Goal: Information Seeking & Learning: Check status

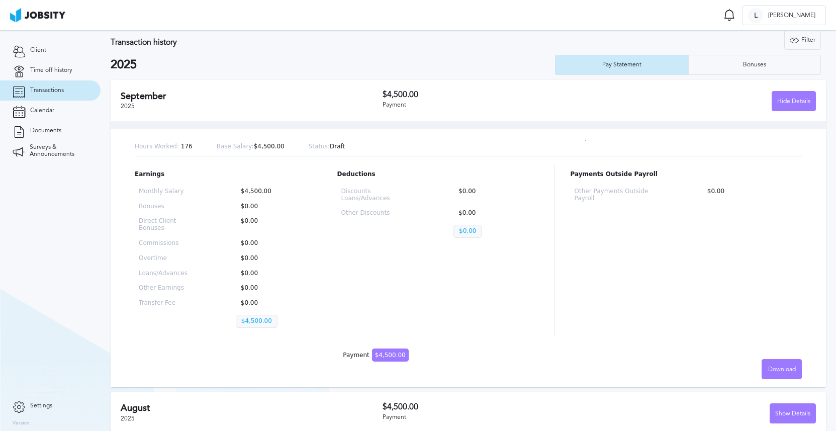
scroll to position [11, 0]
click at [776, 106] on div "Hide Details" at bounding box center [793, 101] width 43 height 20
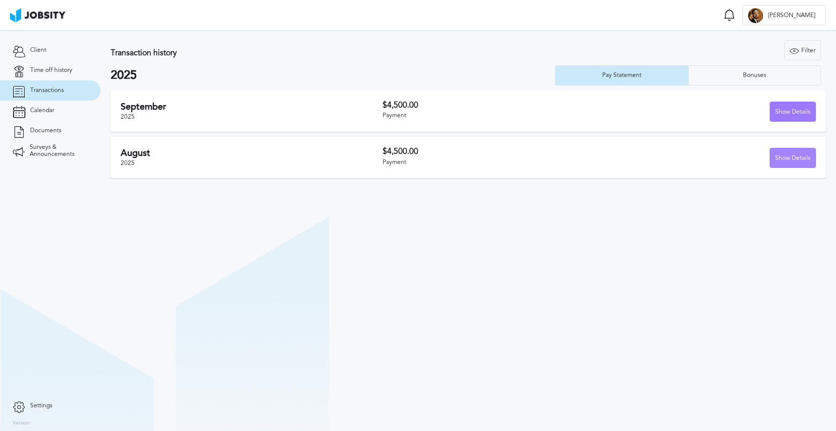
click at [790, 158] on div "Show Details" at bounding box center [792, 158] width 45 height 20
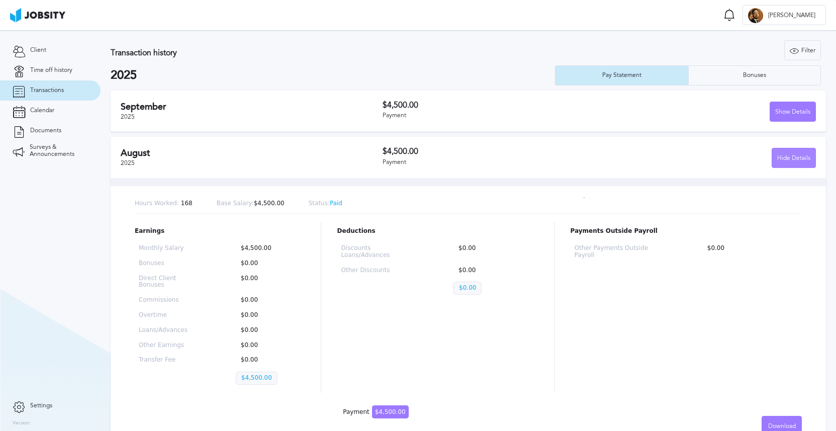
click at [790, 158] on div "Hide Details" at bounding box center [793, 158] width 43 height 20
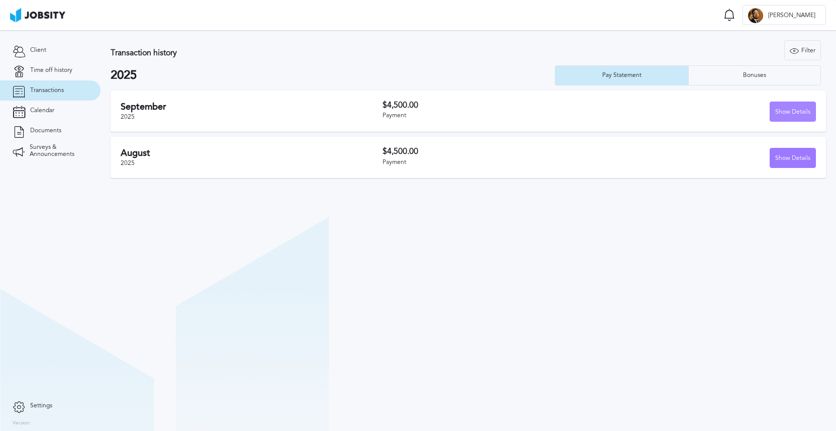
drag, startPoint x: 800, startPoint y: 127, endPoint x: 803, endPoint y: 121, distance: 7.2
click at [800, 127] on div "[DATE] $4,500.00 Payment Show Details" at bounding box center [468, 110] width 715 height 41
click at [804, 111] on div "Show Details" at bounding box center [792, 112] width 45 height 20
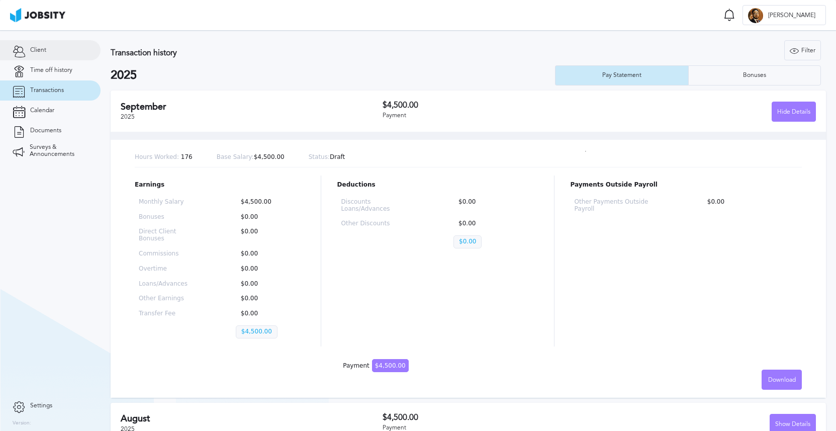
click at [78, 52] on link "Client" at bounding box center [50, 50] width 101 height 20
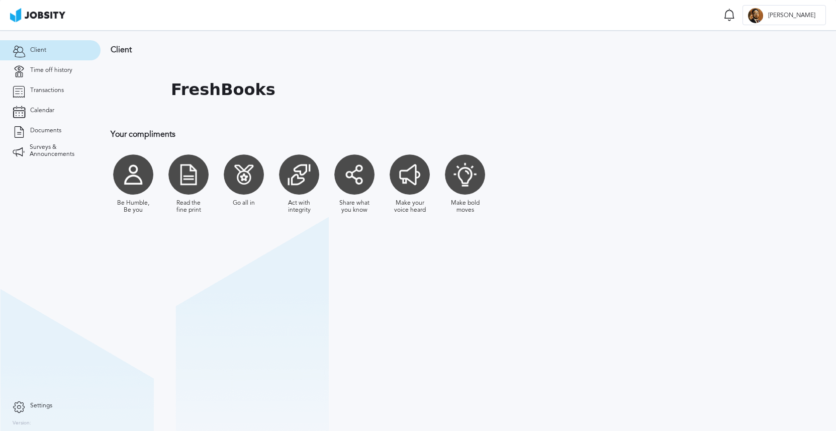
click at [34, 55] on link "Client" at bounding box center [50, 50] width 101 height 20
click at [55, 105] on link "Calendar" at bounding box center [50, 111] width 101 height 20
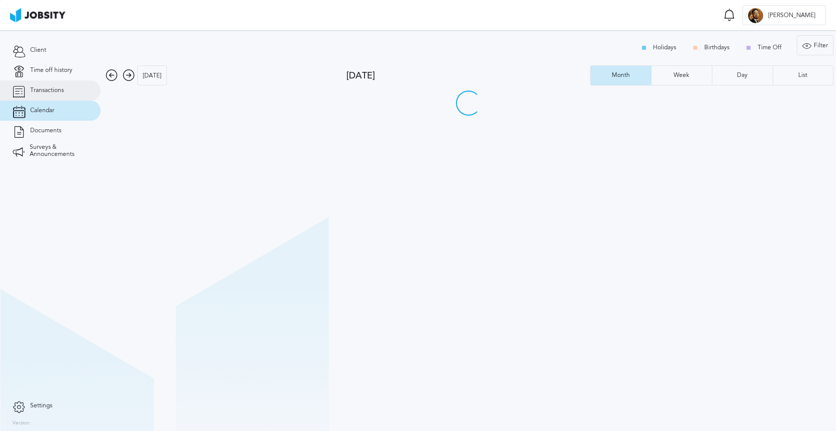
click at [60, 92] on span "Transactions" at bounding box center [47, 90] width 34 height 7
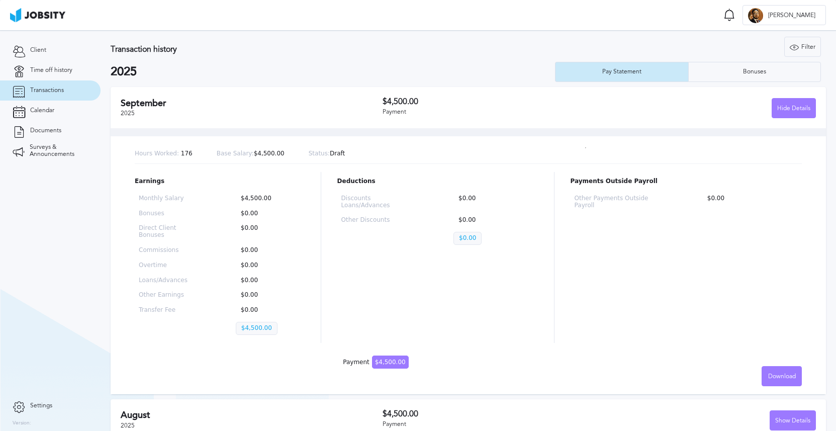
scroll to position [4, 0]
